Goal: Task Accomplishment & Management: Manage account settings

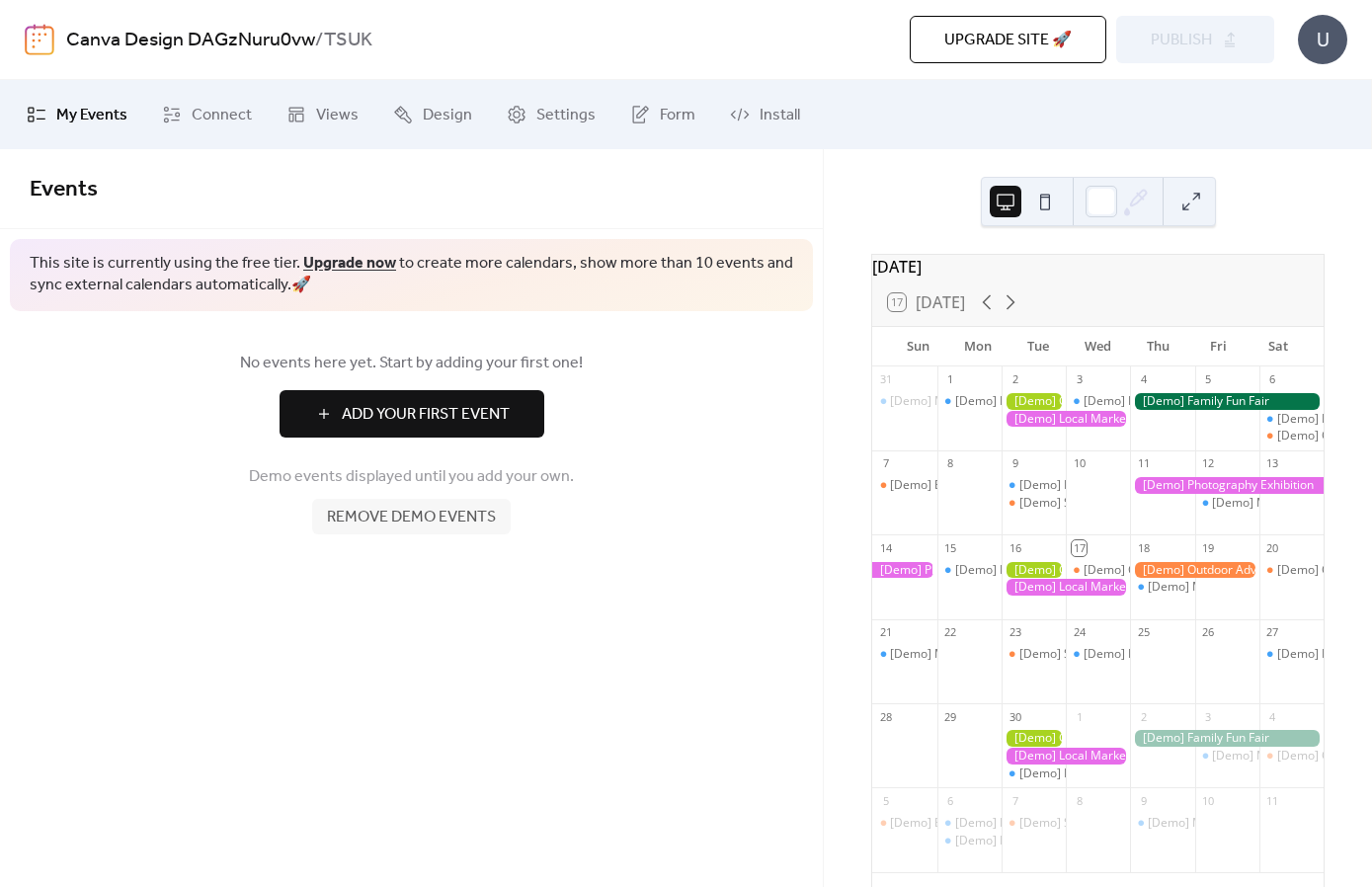
click at [186, 122] on link "Connect" at bounding box center [207, 114] width 119 height 54
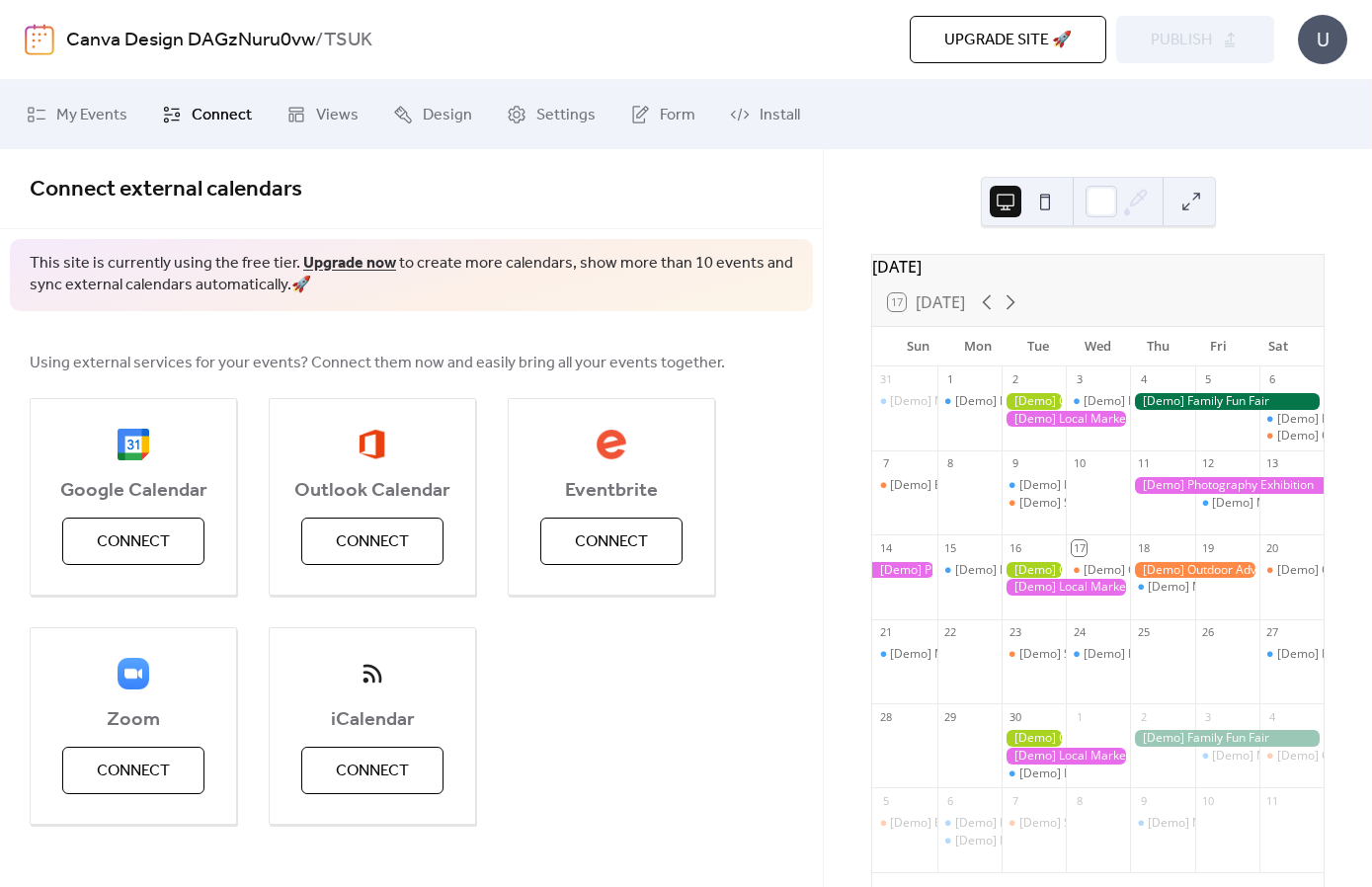
click at [87, 535] on button "Connect" at bounding box center [132, 542] width 142 height 48
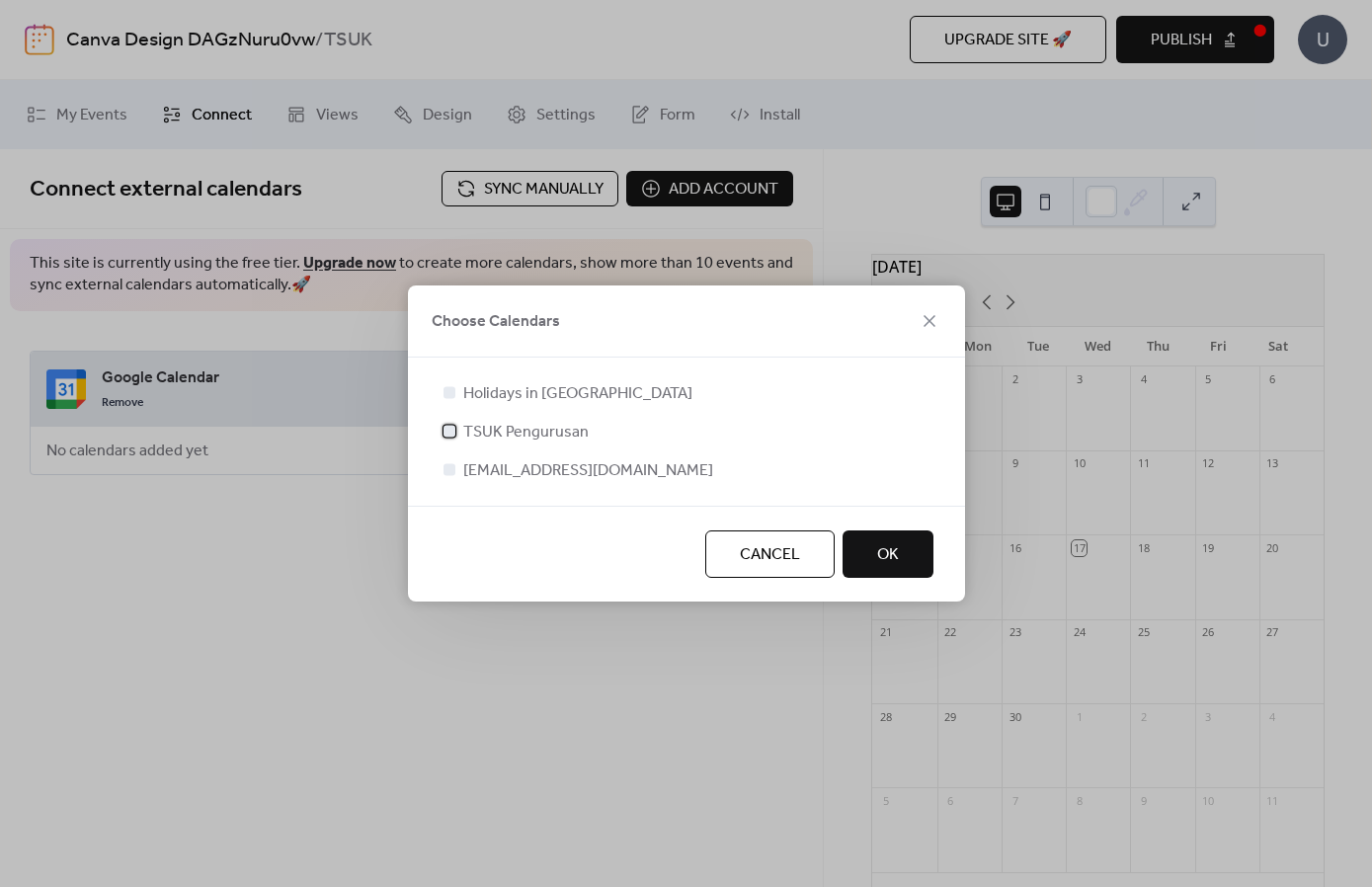
click at [459, 430] on label "TSUK Pengurusan" at bounding box center [514, 432] width 149 height 24
click at [455, 388] on div at bounding box center [449, 392] width 20 height 20
click at [453, 392] on div at bounding box center [449, 392] width 12 height 12
click at [457, 385] on div at bounding box center [449, 392] width 20 height 20
click at [455, 463] on div at bounding box center [449, 469] width 20 height 20
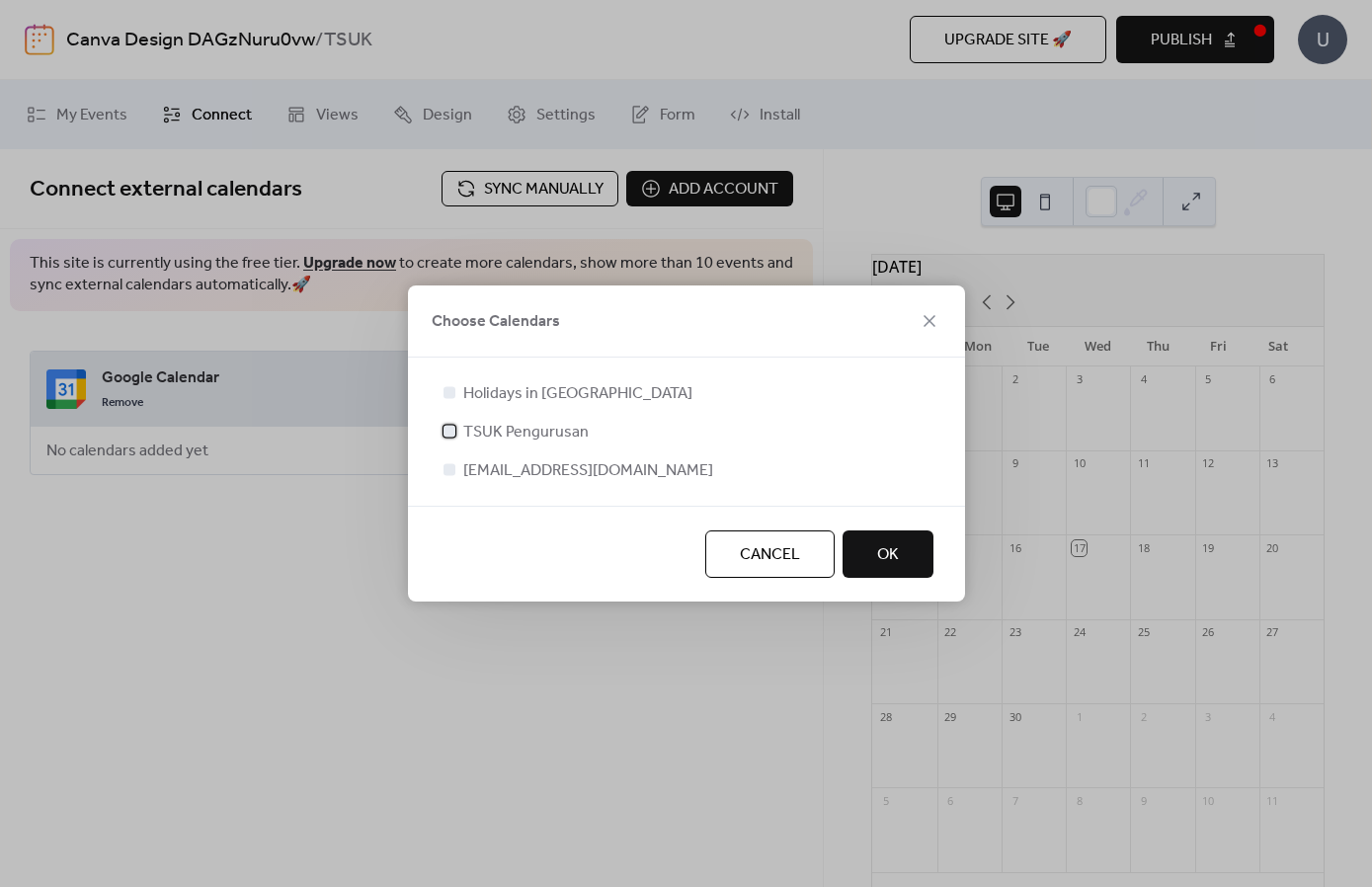
click at [461, 421] on label "TSUK Pengurusan" at bounding box center [514, 432] width 149 height 24
click at [452, 395] on div at bounding box center [449, 392] width 12 height 12
click at [452, 424] on div at bounding box center [449, 431] width 20 height 20
click at [453, 382] on label "Holidays in [GEOGRAPHIC_DATA]" at bounding box center [566, 393] width 253 height 24
click at [455, 420] on label "TSUK Pengurusan" at bounding box center [514, 432] width 149 height 24
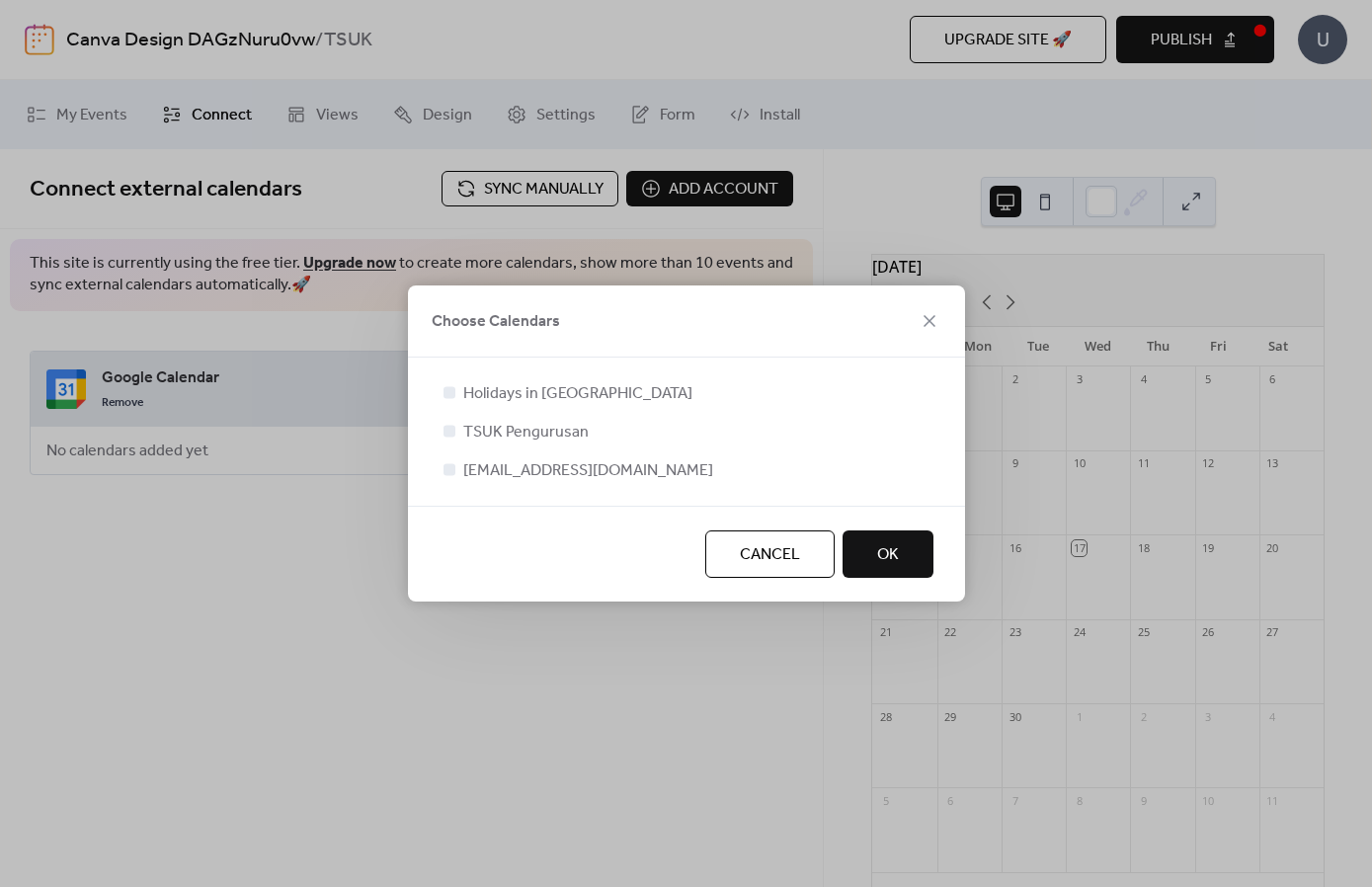
click at [905, 545] on button "OK" at bounding box center [887, 554] width 91 height 48
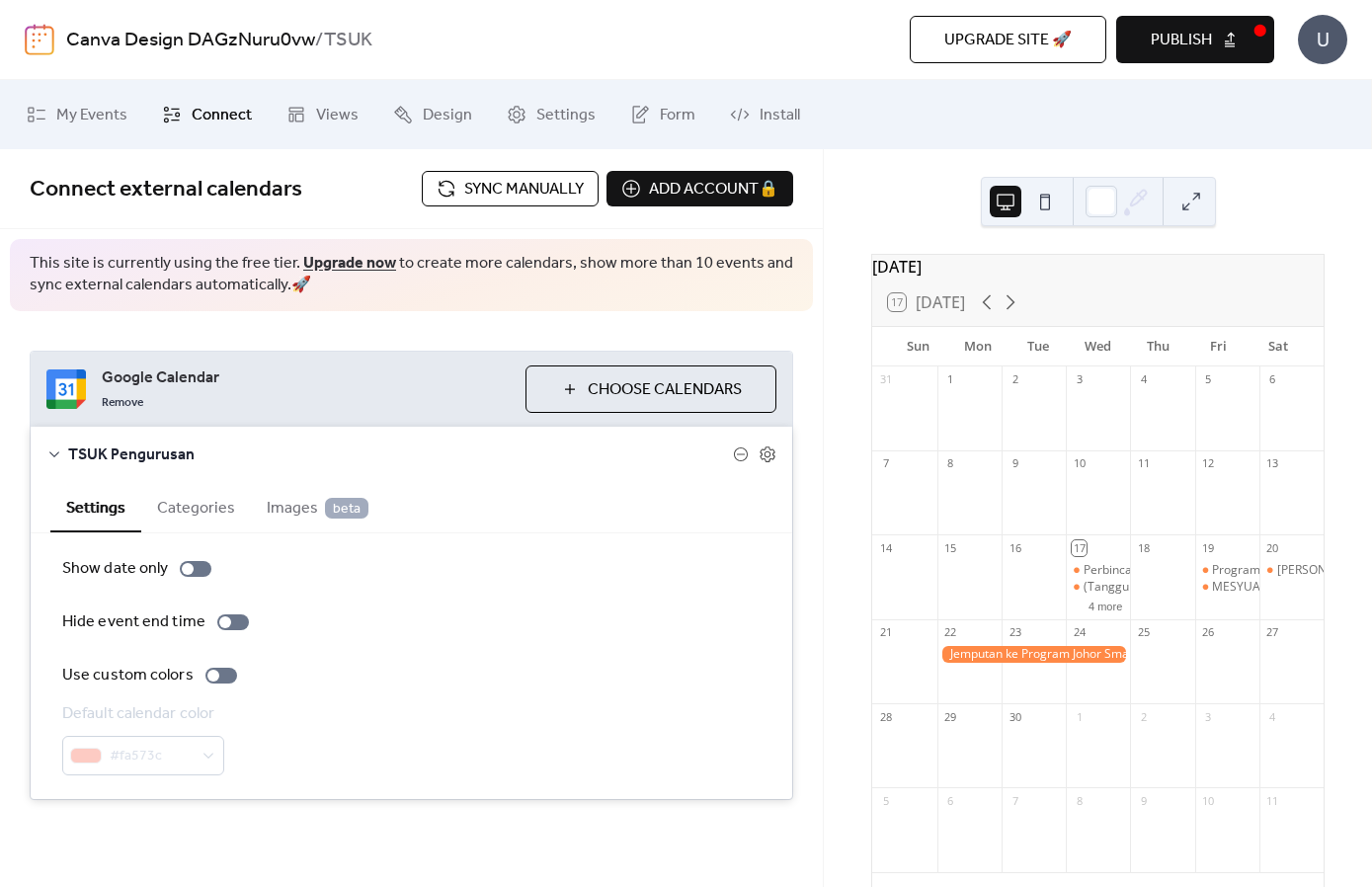
click at [746, 392] on button "Choose Calendars" at bounding box center [651, 389] width 251 height 48
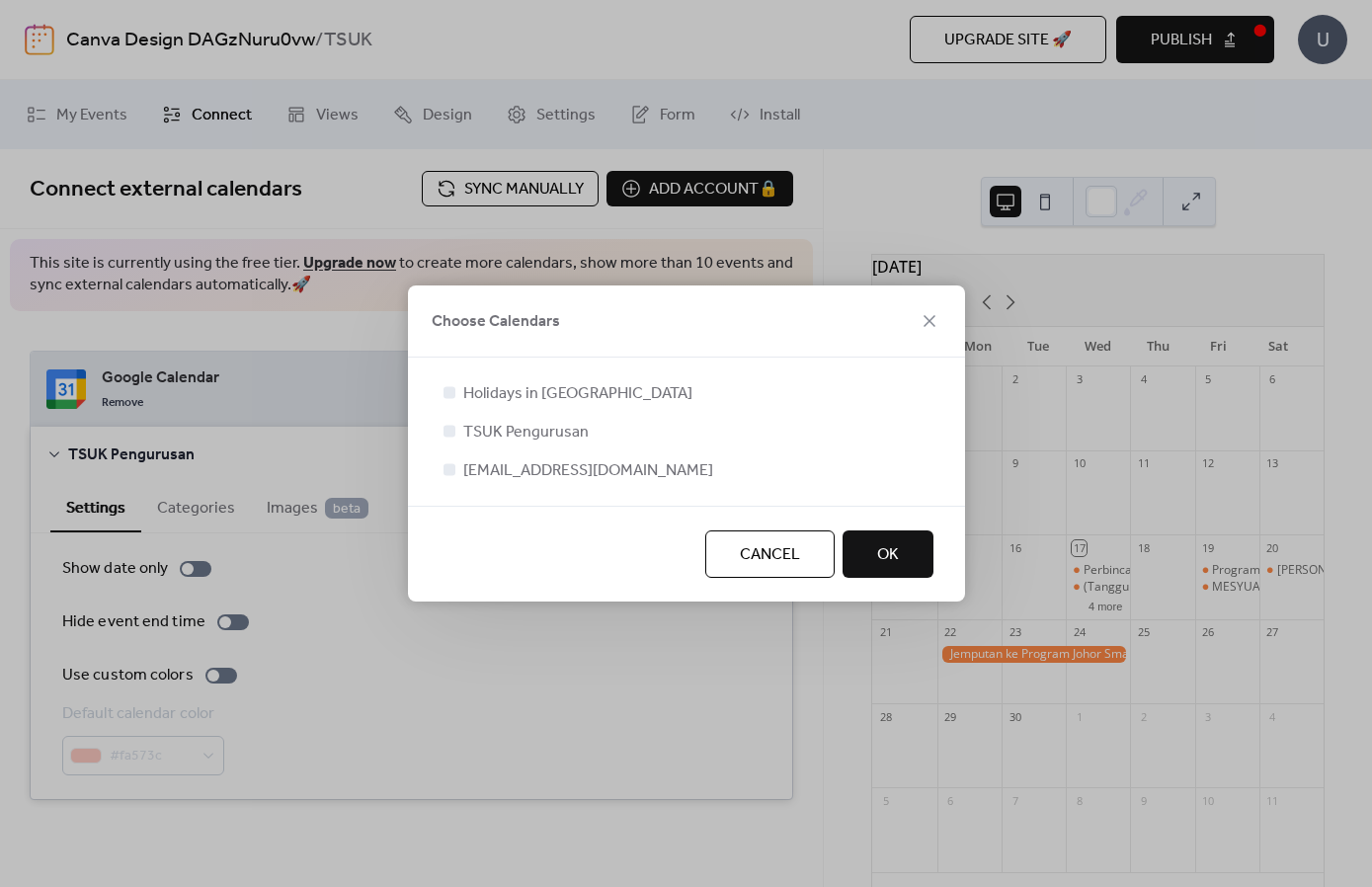
click at [460, 382] on label "Holidays in [GEOGRAPHIC_DATA]" at bounding box center [566, 393] width 253 height 24
click at [802, 556] on button "Cancel" at bounding box center [770, 554] width 129 height 48
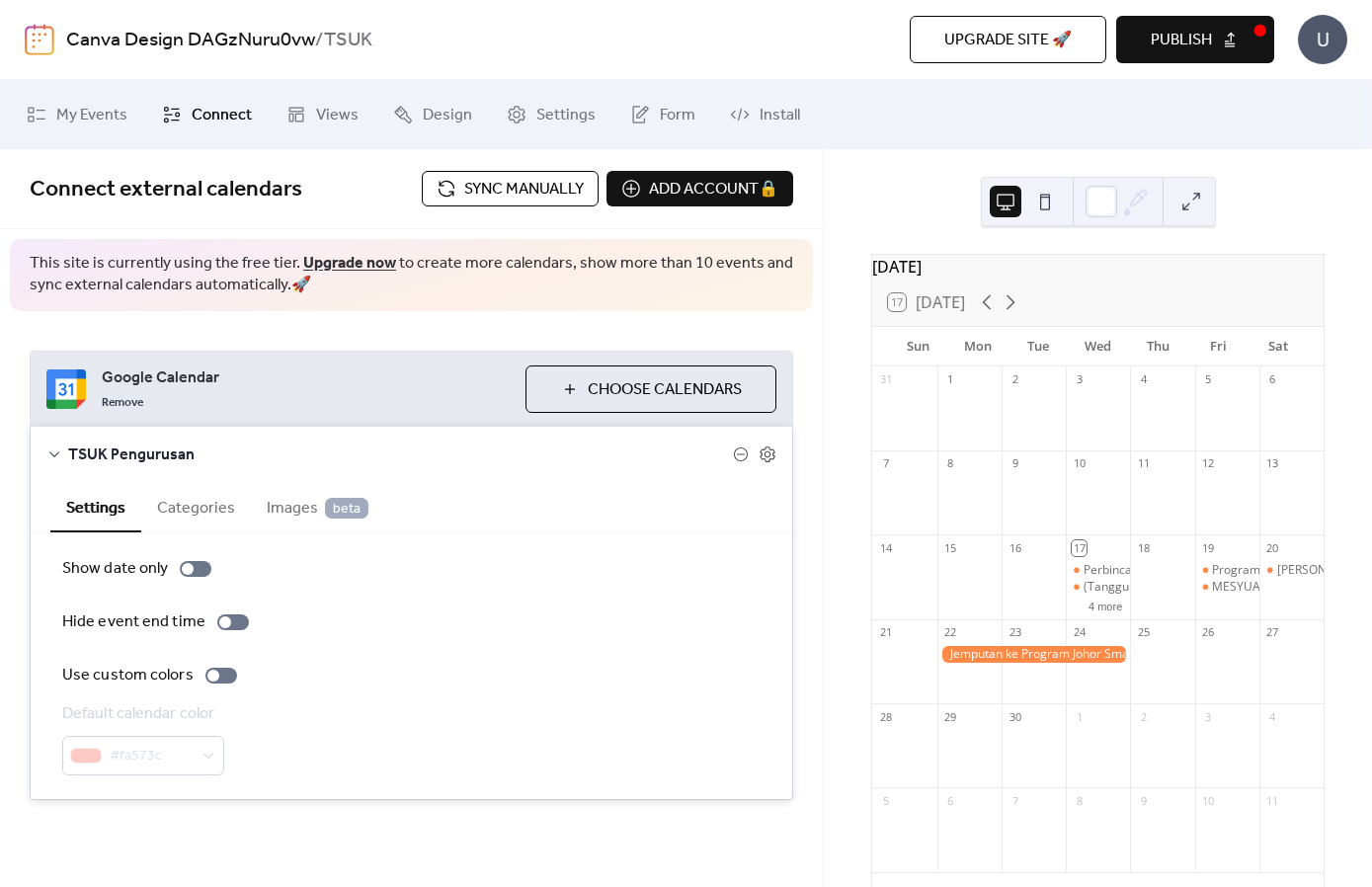
click at [1045, 208] on button at bounding box center [1045, 202] width 32 height 32
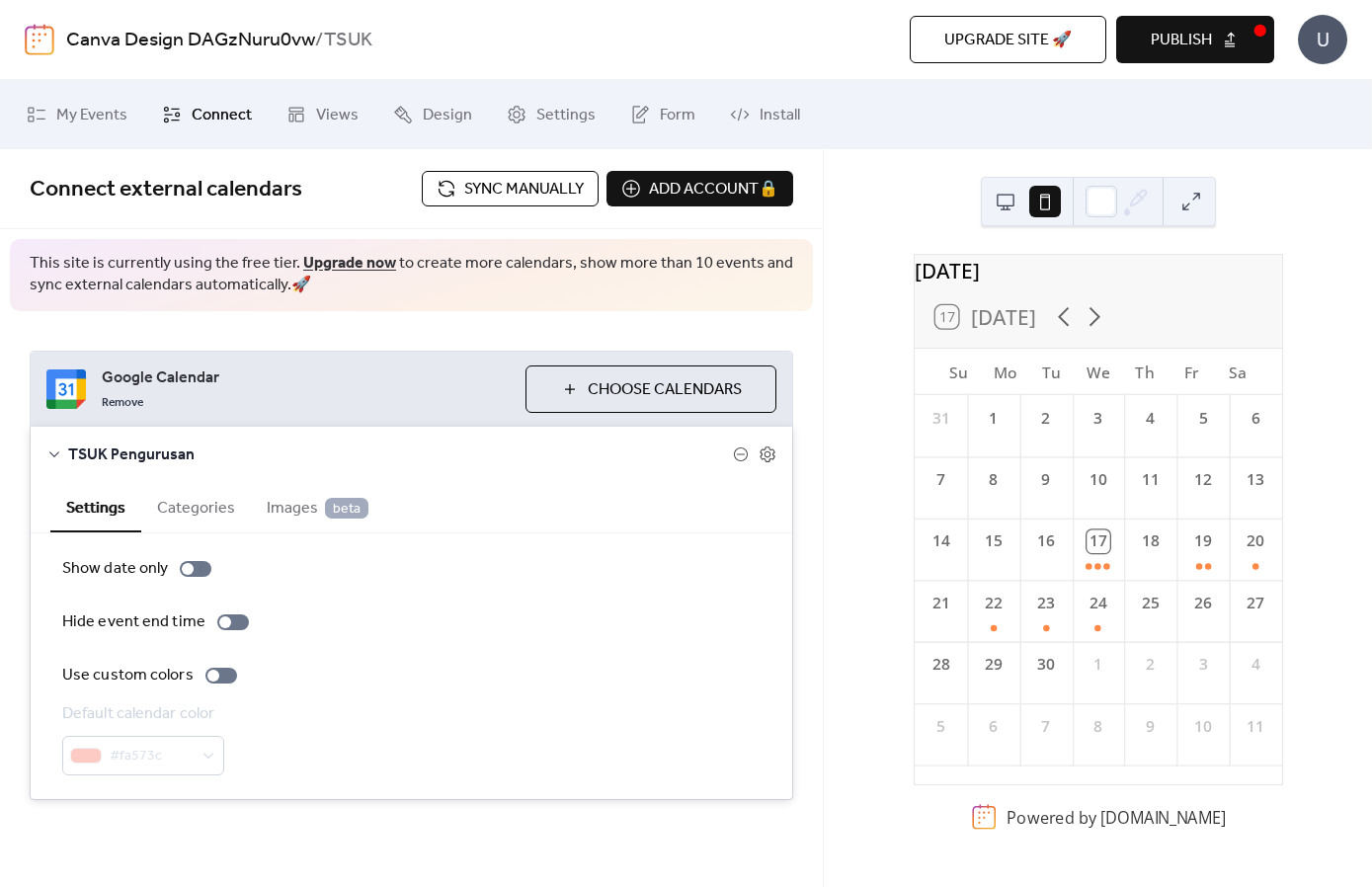
click at [537, 123] on span "Settings" at bounding box center [567, 115] width 60 height 24
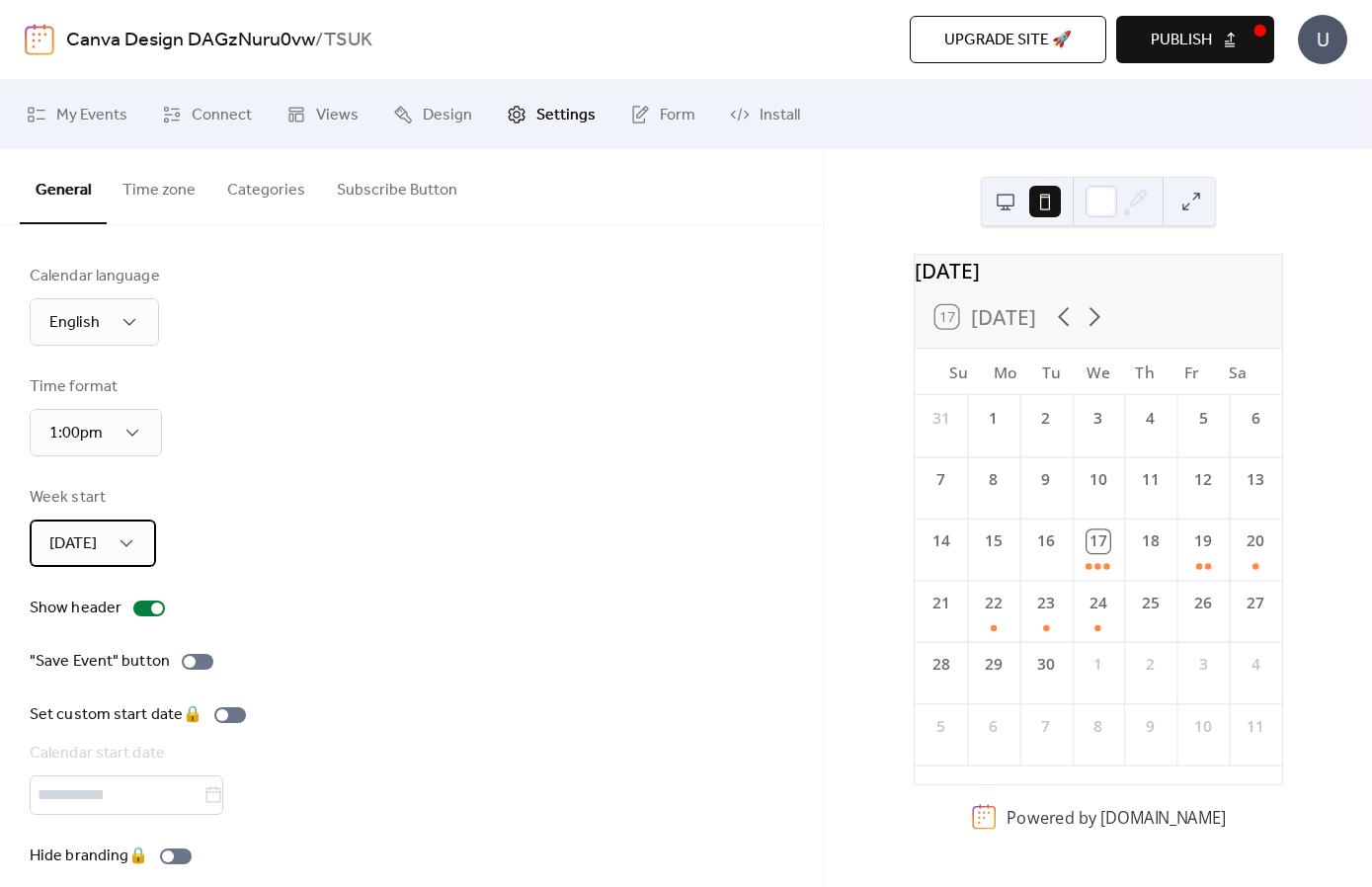
click at [108, 563] on div "[DATE]" at bounding box center [93, 544] width 126 height 48
click at [104, 632] on div "[DATE]" at bounding box center [69, 630] width 79 height 40
click at [172, 191] on button "Time zone" at bounding box center [158, 185] width 105 height 73
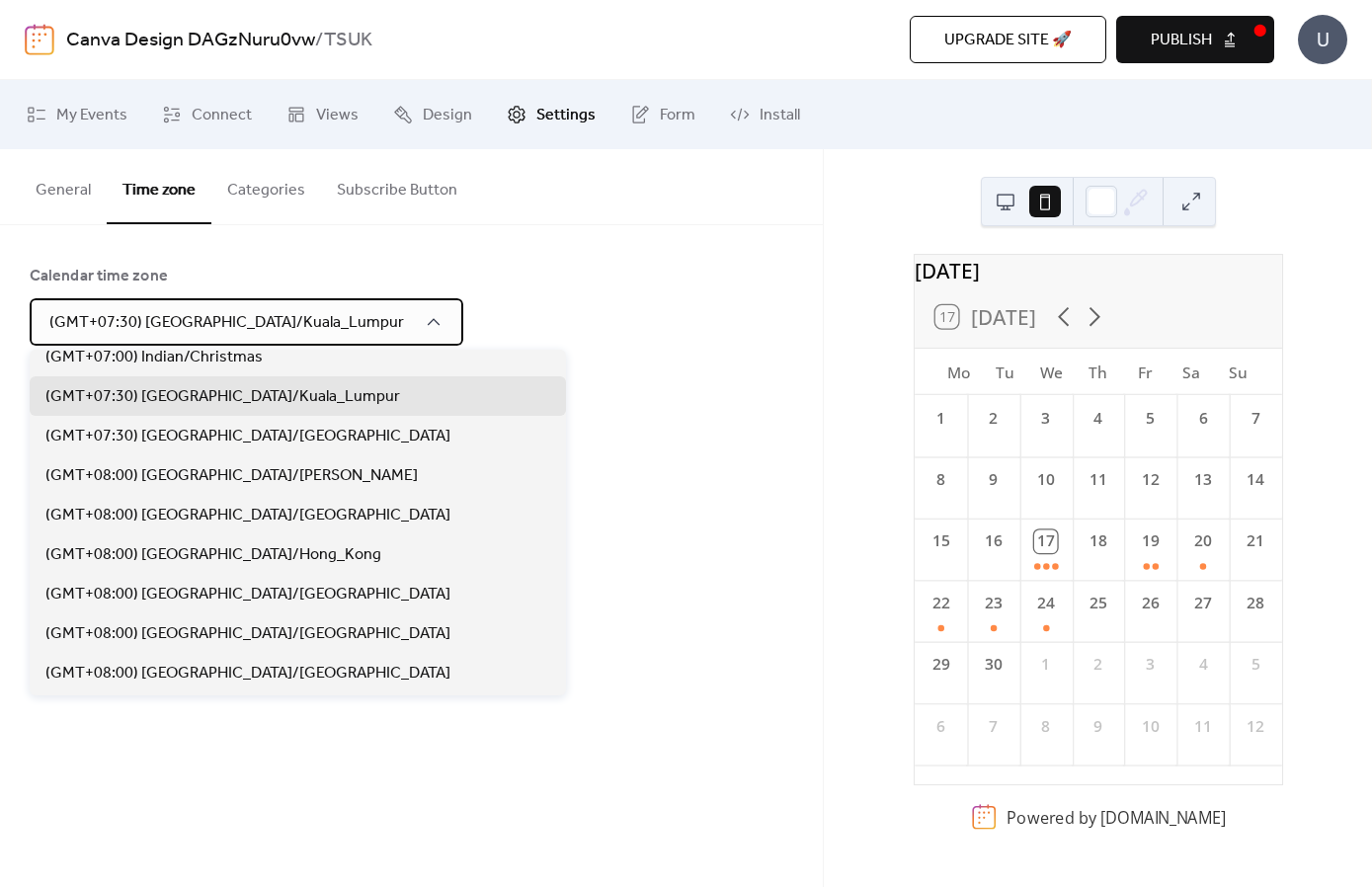
scroll to position [7906, 0]
